Goal: Find contact information: Find contact information

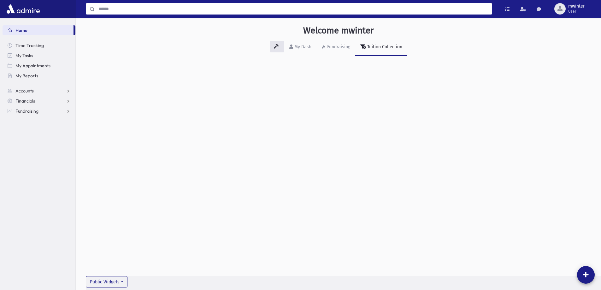
click at [105, 9] on input "Search" at bounding box center [293, 8] width 397 height 11
type input "*"
type input "******"
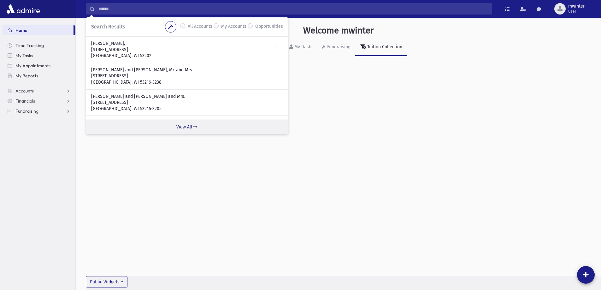
click at [192, 126] on icon at bounding box center [195, 127] width 6 height 4
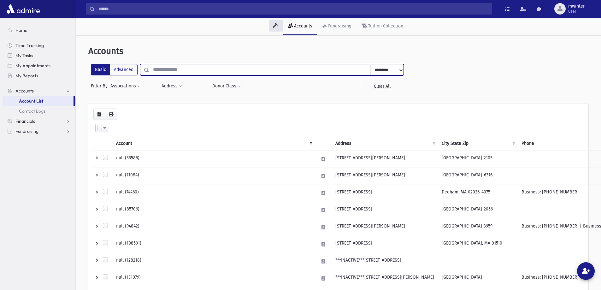
click at [197, 70] on input "text" at bounding box center [259, 69] width 221 height 11
type input "******"
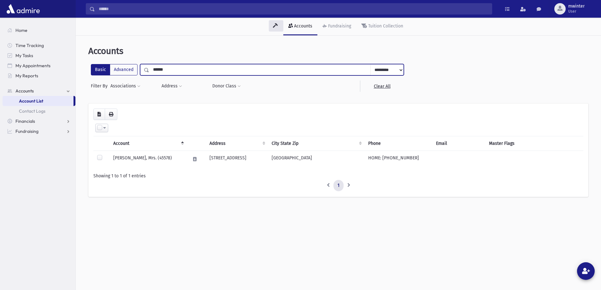
click at [157, 69] on input "******" at bounding box center [259, 69] width 221 height 11
type input "******"
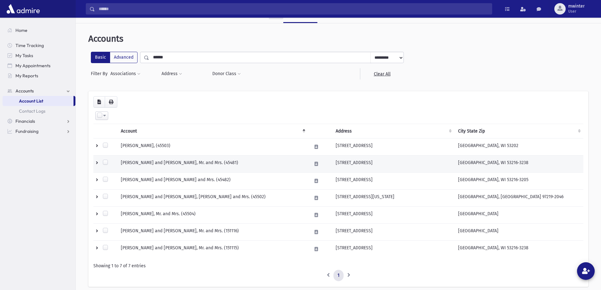
scroll to position [32, 0]
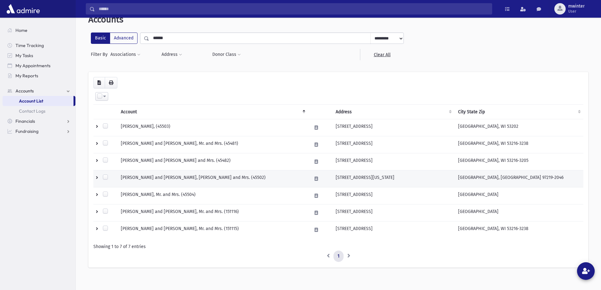
click at [156, 177] on td "BORSUK, Daniel and Sima, Rabbi and Mrs. (45502)" at bounding box center [212, 178] width 191 height 17
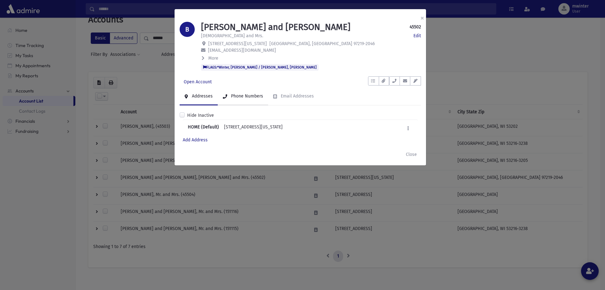
click at [244, 99] on link "Phone Numbers" at bounding box center [243, 97] width 50 height 18
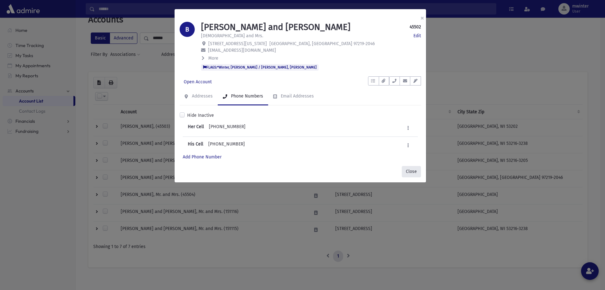
click at [410, 172] on button "Close" at bounding box center [411, 171] width 19 height 11
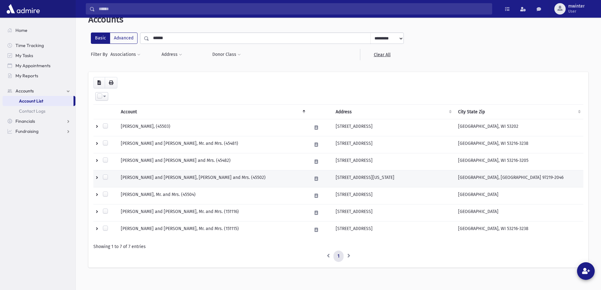
click at [156, 175] on td "BORSUK, Daniel and Sima, Rabbi and Mrs. (45502)" at bounding box center [212, 178] width 191 height 17
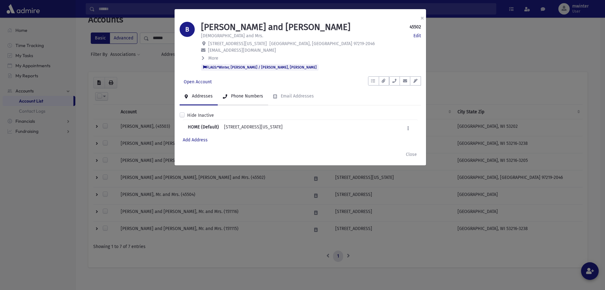
click at [244, 95] on div "Phone Numbers" at bounding box center [246, 95] width 33 height 5
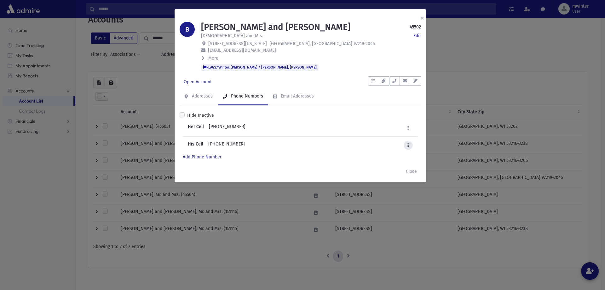
click at [409, 146] on icon at bounding box center [409, 145] width 2 height 4
click at [396, 218] on div "× B BORSUK, Daniel and Sima 45502 Edit Rabbi and Mrs. Edit 1225 SW Texas St Por…" at bounding box center [302, 145] width 605 height 290
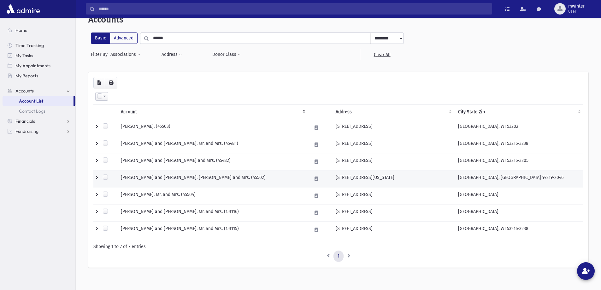
click at [198, 178] on td "BORSUK, Daniel and Sima, Rabbi and Mrs. (45502)" at bounding box center [212, 178] width 191 height 17
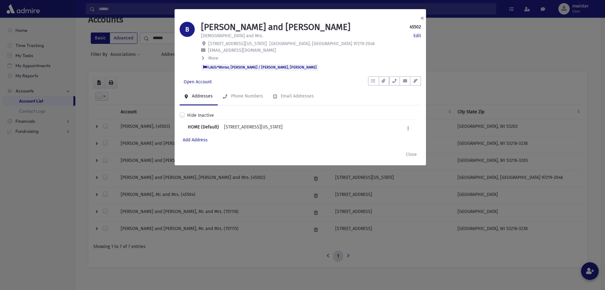
click at [424, 19] on button "×" at bounding box center [423, 18] width 14 height 18
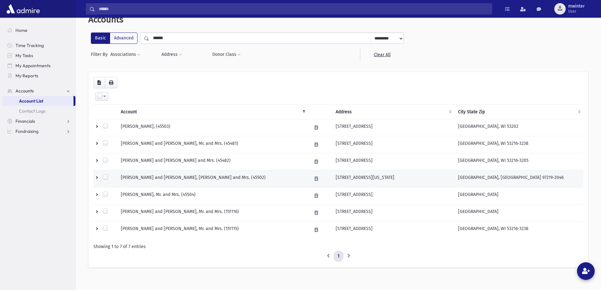
click at [149, 177] on td "BORSUK, Daniel and Sima, Rabbi and Mrs. (45502)" at bounding box center [212, 178] width 191 height 17
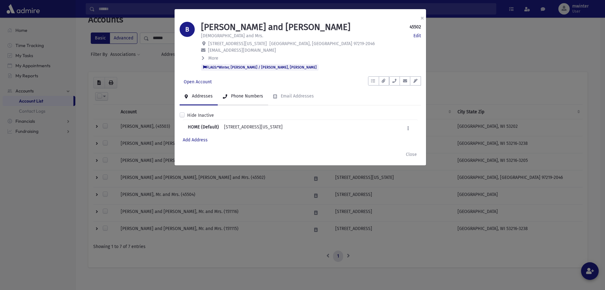
click at [259, 96] on div "Phone Numbers" at bounding box center [246, 95] width 33 height 5
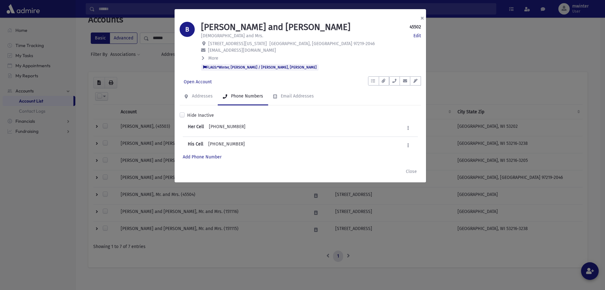
click at [423, 19] on button "×" at bounding box center [423, 18] width 14 height 18
